Goal: Transaction & Acquisition: Purchase product/service

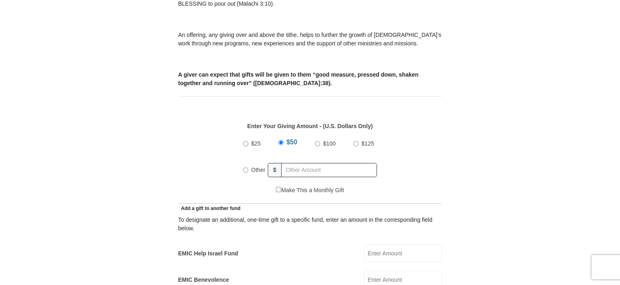
click at [245, 167] on input "Other" at bounding box center [245, 169] width 5 height 5
radio input "true"
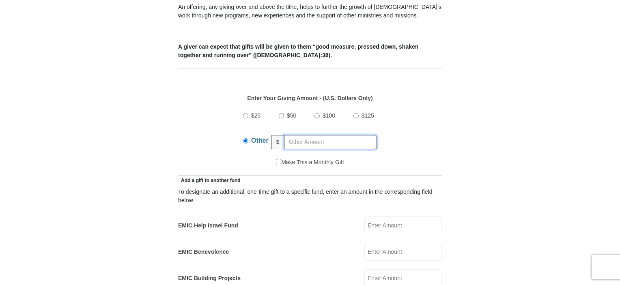
scroll to position [324, 0]
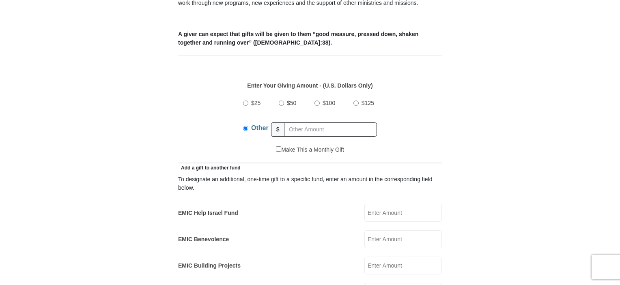
click at [367, 204] on input "EMIC Help Israel Fund" at bounding box center [402, 213] width 77 height 18
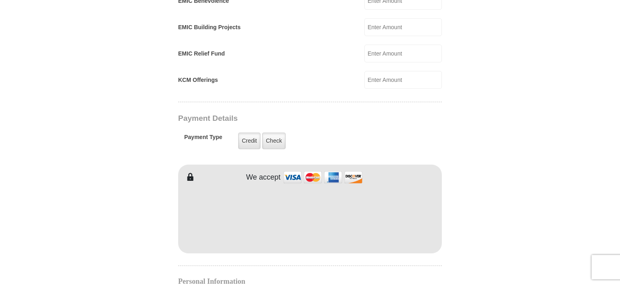
scroll to position [568, 0]
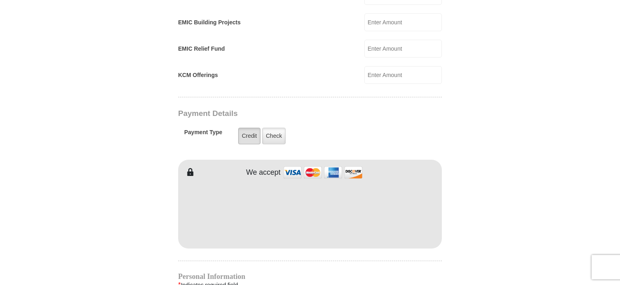
type input "100.00"
click at [248, 128] on label "Credit" at bounding box center [249, 136] width 22 height 17
click at [0, 0] on input "Credit" at bounding box center [0, 0] width 0 height 0
type input "[PERSON_NAME]"
type input "Hall"
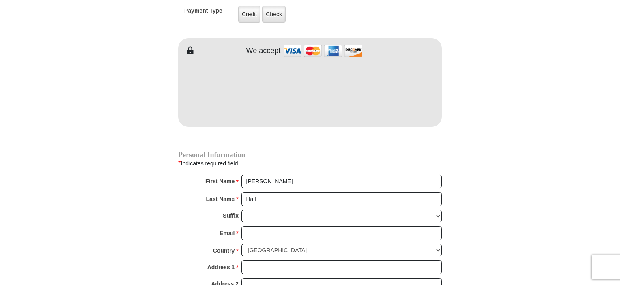
scroll to position [730, 0]
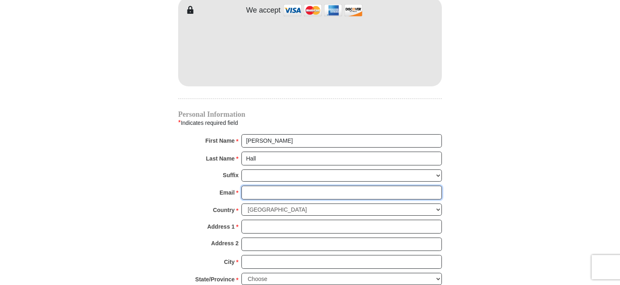
click at [258, 186] on input "Email *" at bounding box center [341, 193] width 200 height 14
type input "[EMAIL_ADDRESS][DOMAIN_NAME]"
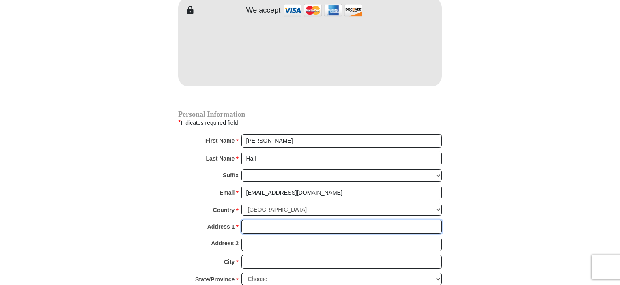
click at [253, 220] on input "Address 1 *" at bounding box center [341, 227] width 200 height 14
type input "[STREET_ADDRESS]"
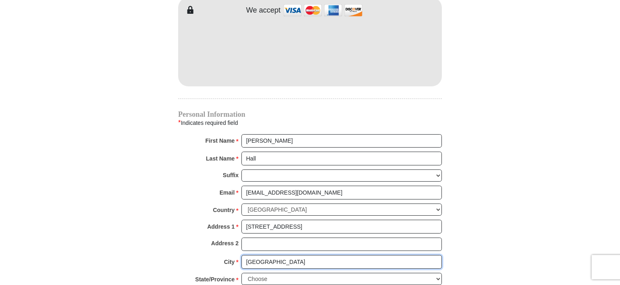
type input "[GEOGRAPHIC_DATA]"
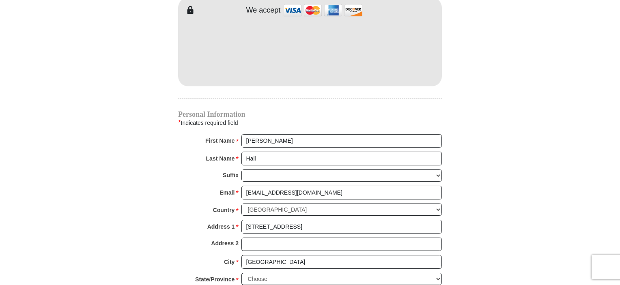
scroll to position [731, 0]
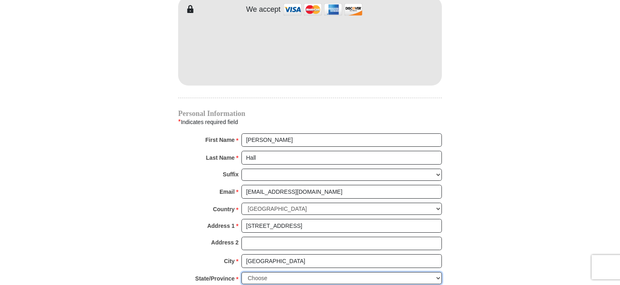
click at [248, 272] on select "Choose [US_STATE] [US_STATE] [US_STATE] [US_STATE] [US_STATE] Armed Forces Amer…" at bounding box center [341, 278] width 200 height 13
click at [439, 272] on select "Choose [US_STATE] [US_STATE] [US_STATE] [US_STATE] [US_STATE] Armed Forces Amer…" at bounding box center [341, 278] width 200 height 13
click at [292, 272] on select "Choose [US_STATE] [US_STATE] [US_STATE] [US_STATE] [US_STATE] Armed Forces Amer…" at bounding box center [341, 278] width 200 height 13
select select "[GEOGRAPHIC_DATA]"
click at [241, 272] on select "Choose [US_STATE] [US_STATE] [US_STATE] [US_STATE] [US_STATE] Armed Forces Amer…" at bounding box center [341, 278] width 200 height 13
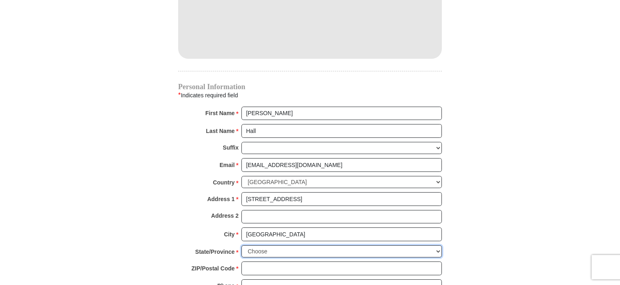
scroll to position [771, 0]
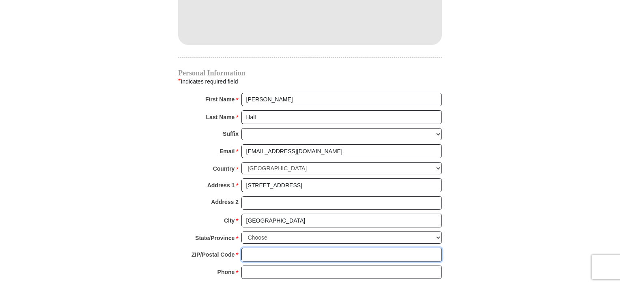
click at [246, 248] on input "ZIP/Postal Code *" at bounding box center [341, 255] width 200 height 14
type input "75214"
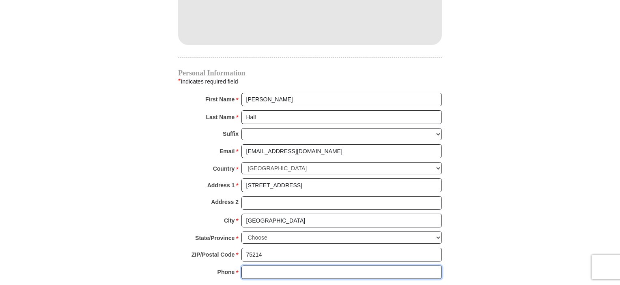
click at [248, 266] on input "Phone * *" at bounding box center [341, 273] width 200 height 14
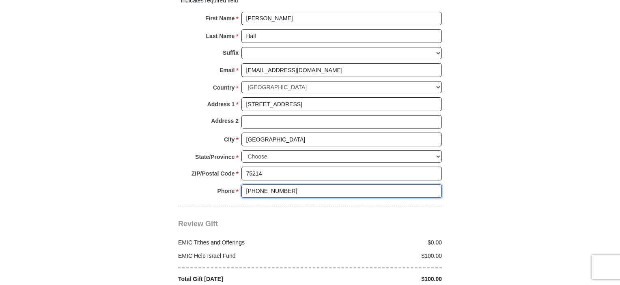
scroll to position [893, 0]
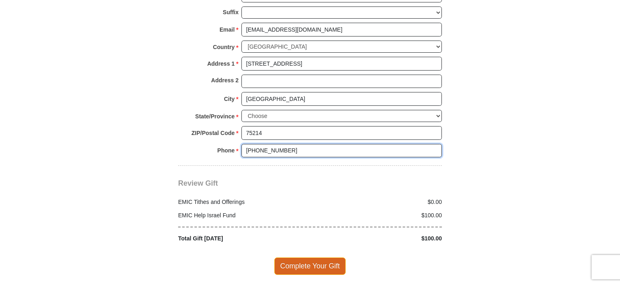
type input "[PHONE_NUMBER]"
click at [311, 257] on span "Complete Your Gift" at bounding box center [310, 265] width 72 height 17
